Goal: Task Accomplishment & Management: Manage account settings

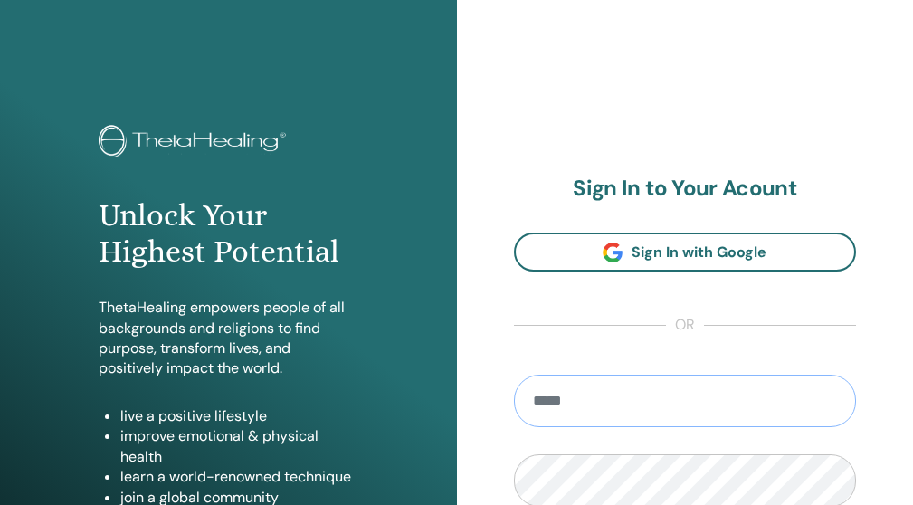
type input "**********"
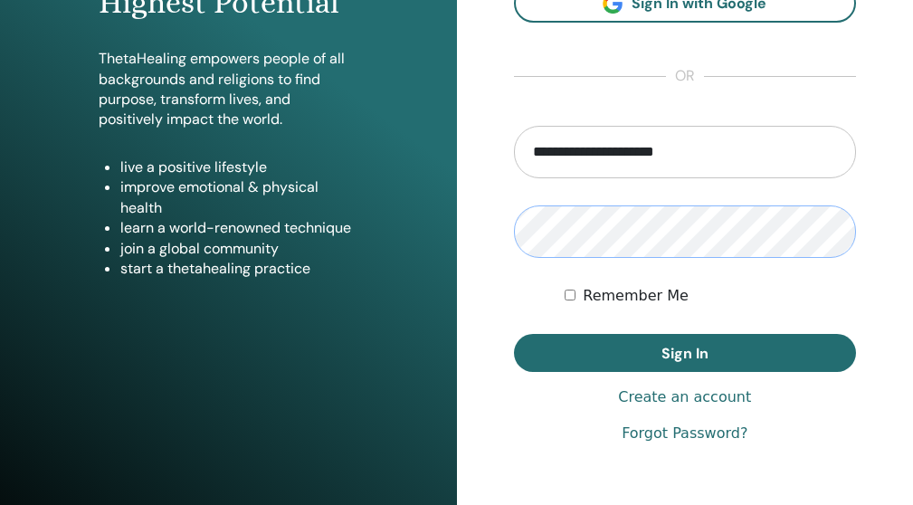
scroll to position [247, 0]
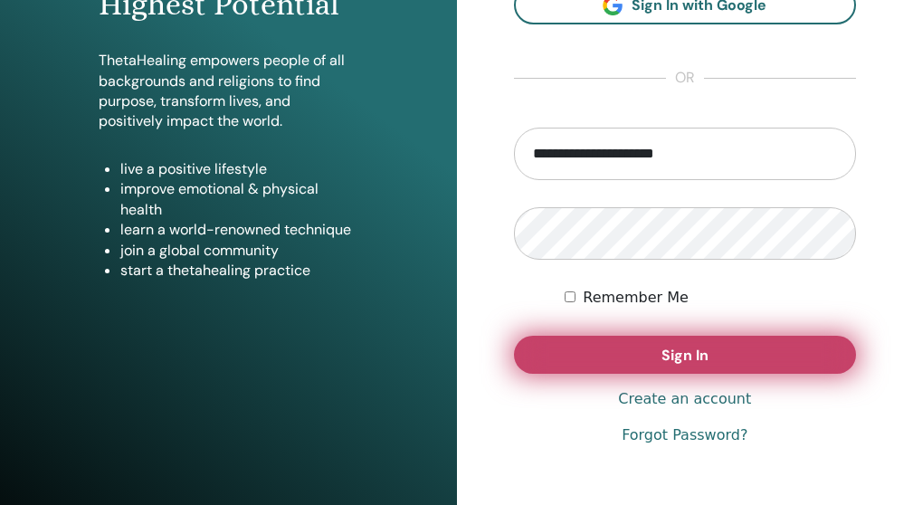
click at [756, 347] on button "Sign In" at bounding box center [685, 355] width 343 height 38
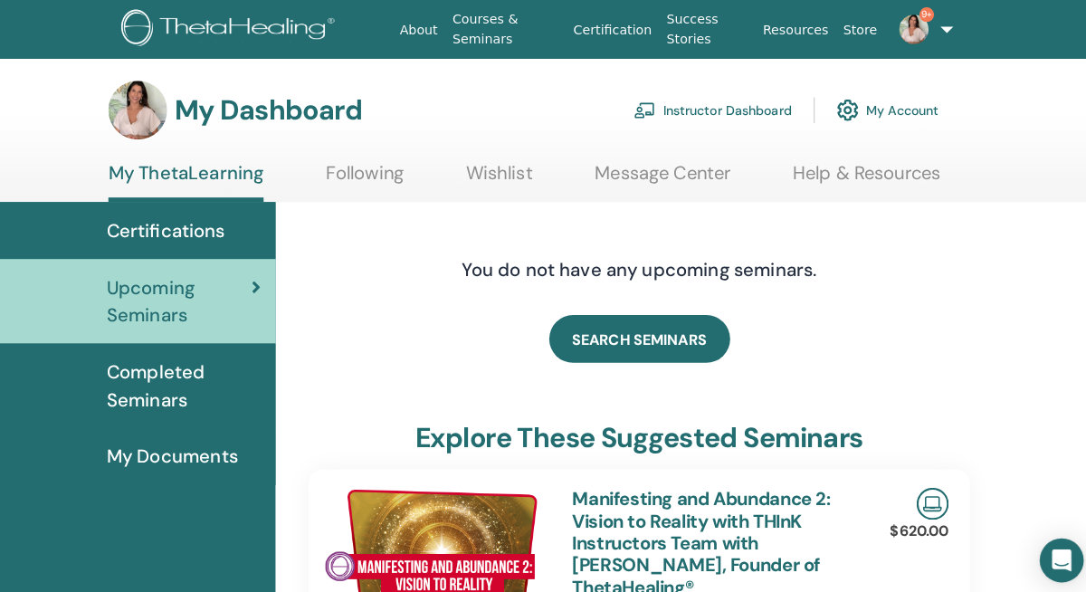
click at [674, 96] on link "Instructor Dashboard" at bounding box center [702, 109] width 156 height 40
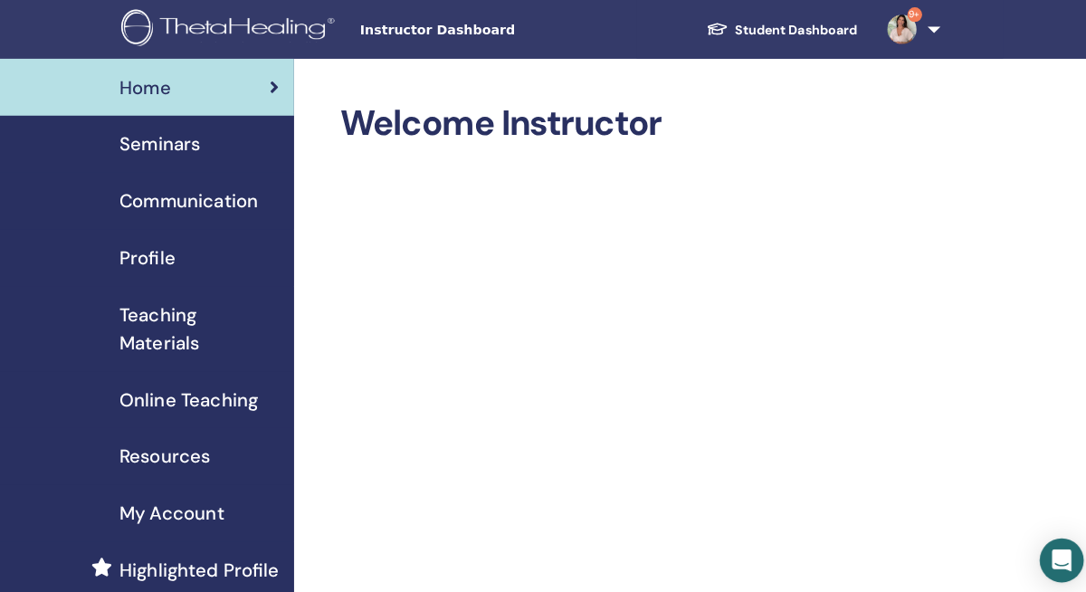
click at [176, 140] on span "Seminars" at bounding box center [158, 141] width 80 height 27
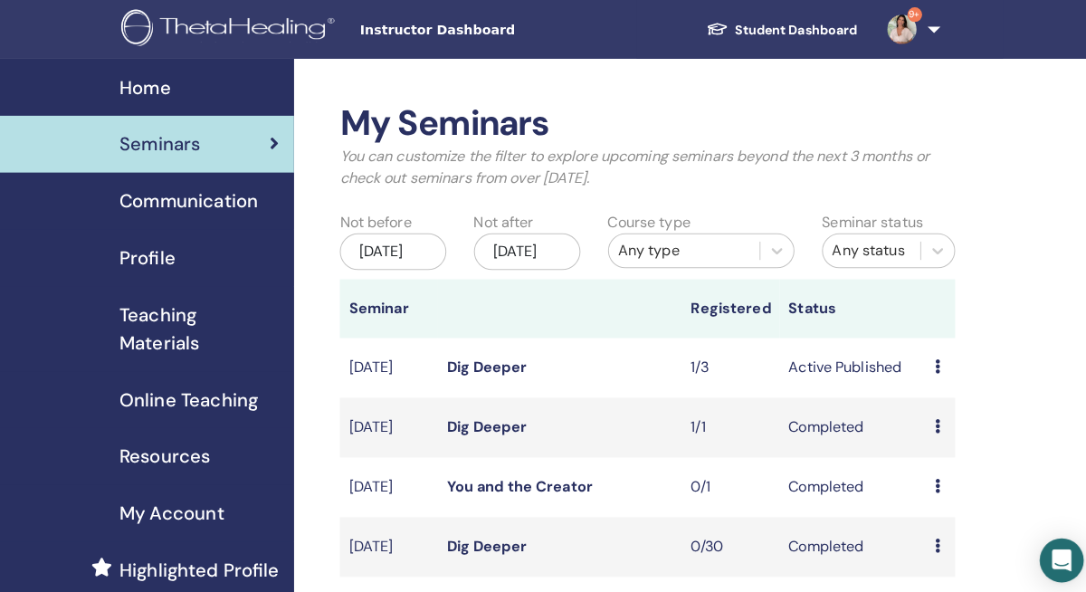
click at [912, 366] on td "Active Published" at bounding box center [840, 362] width 145 height 59
click at [924, 368] on icon at bounding box center [923, 361] width 5 height 14
click at [922, 442] on link "Attendees" at bounding box center [941, 441] width 69 height 19
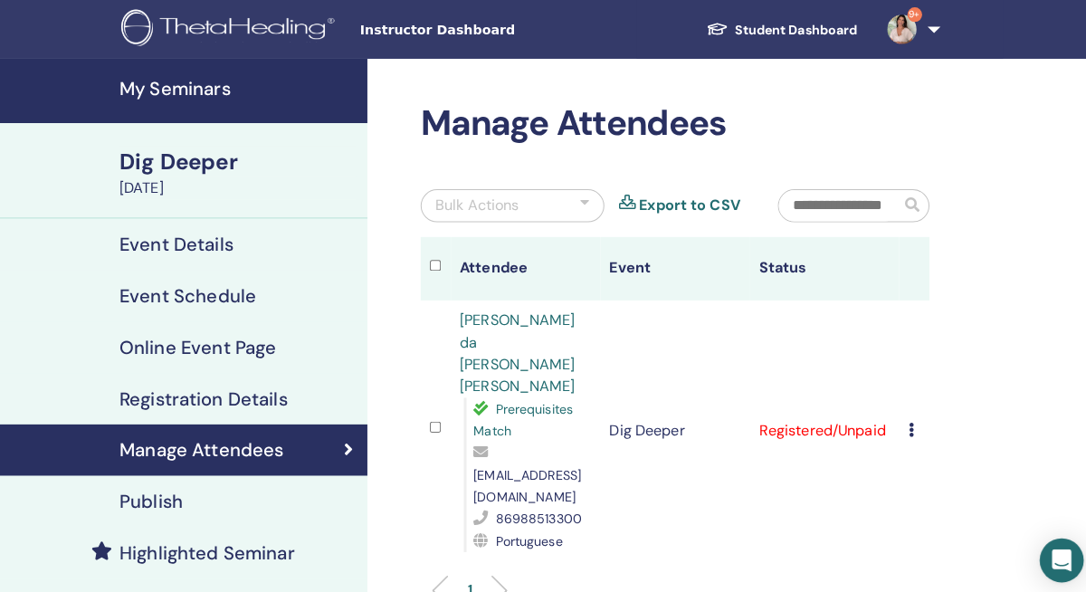
click at [898, 416] on icon at bounding box center [897, 423] width 5 height 14
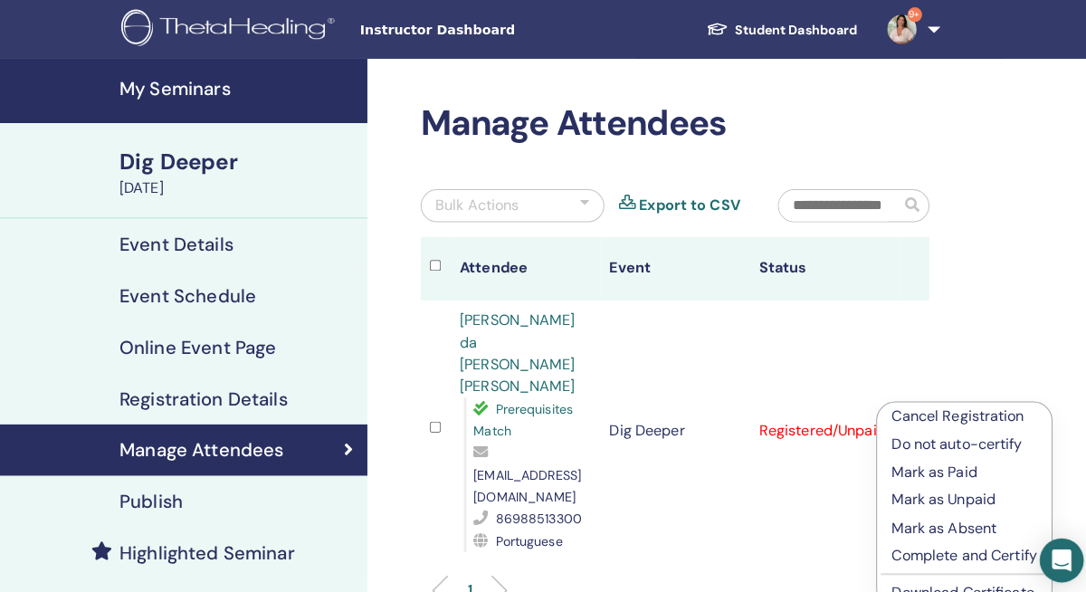
click at [927, 545] on p "Complete and Certify" at bounding box center [950, 548] width 143 height 22
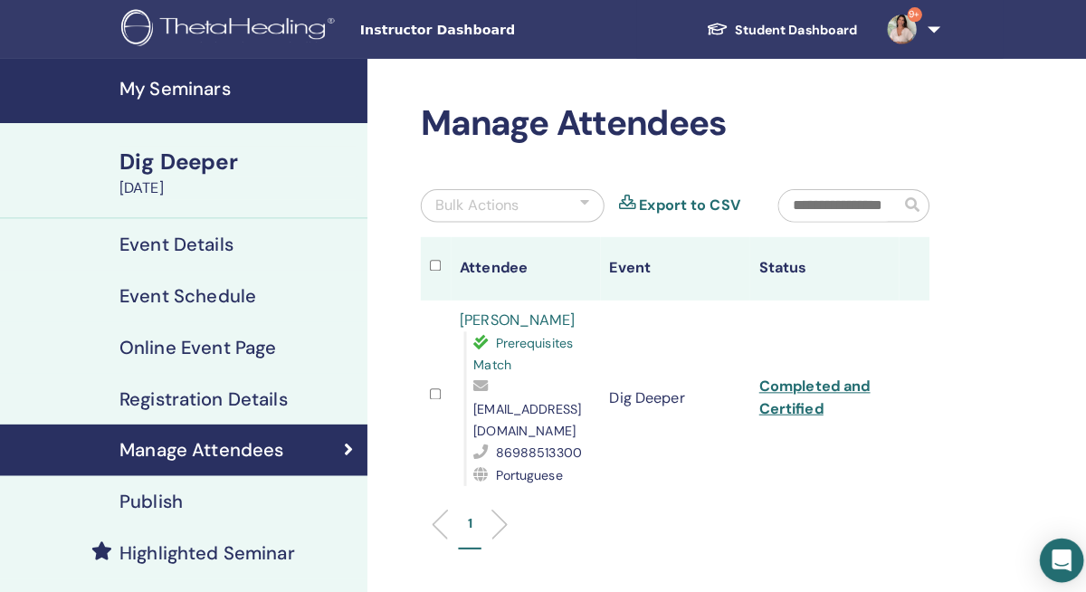
click at [800, 384] on link "Completed and Certified" at bounding box center [801, 391] width 109 height 41
click at [238, 245] on div "Event Details" at bounding box center [180, 241] width 333 height 22
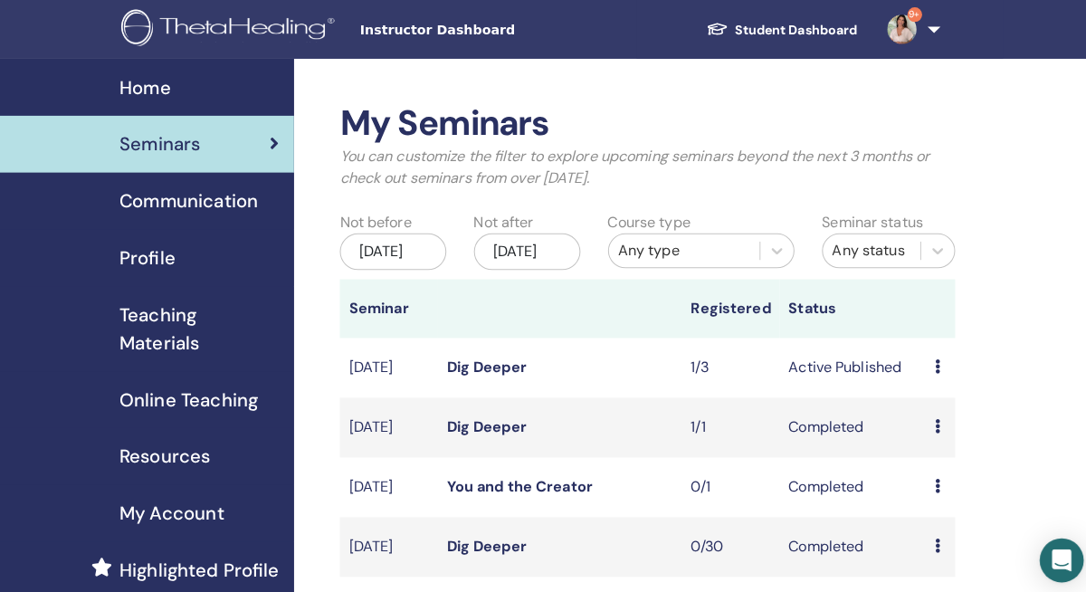
click at [908, 366] on td "Active Published" at bounding box center [840, 362] width 145 height 59
click at [919, 378] on td "Preview Edit Attendees Cancel" at bounding box center [926, 362] width 29 height 59
click at [921, 368] on icon at bounding box center [923, 361] width 5 height 14
